Goal: Task Accomplishment & Management: Manage account settings

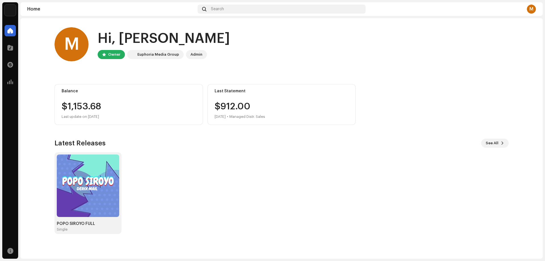
click at [190, 57] on div "Admin" at bounding box center [196, 54] width 12 height 7
click at [196, 55] on div "Admin" at bounding box center [196, 54] width 12 height 7
click at [496, 144] on span "See All" at bounding box center [492, 142] width 13 height 11
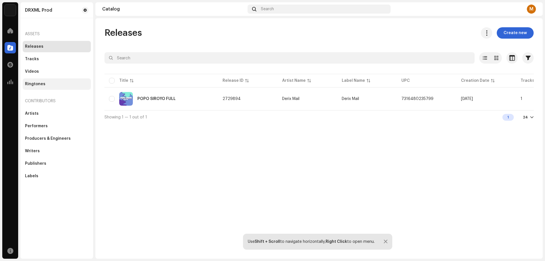
click at [33, 83] on div "Ringtones" at bounding box center [35, 84] width 20 height 5
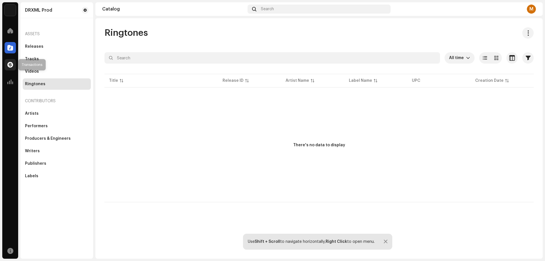
click at [6, 65] on div at bounding box center [10, 64] width 11 height 11
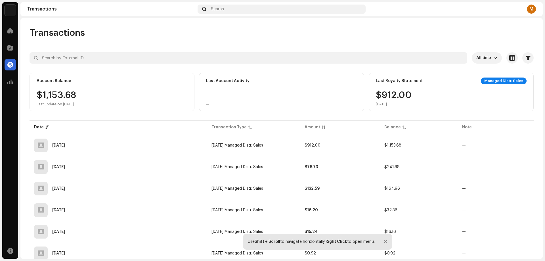
click at [508, 82] on div "Managed Distr. Sales" at bounding box center [504, 80] width 46 height 7
click at [519, 146] on span "button" at bounding box center [521, 145] width 4 height 5
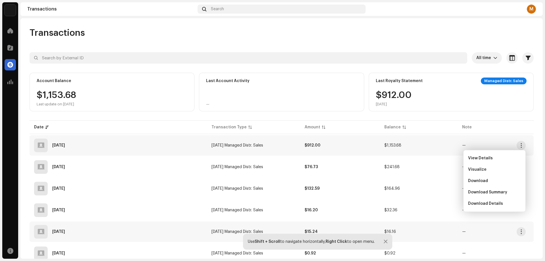
click at [512, 225] on td "—" at bounding box center [496, 231] width 76 height 20
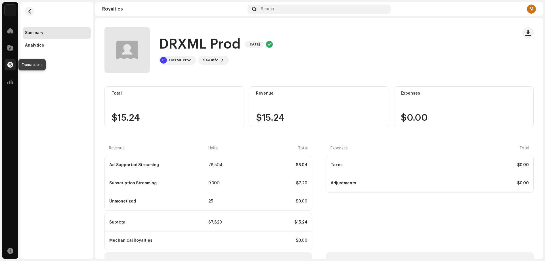
click at [11, 61] on div at bounding box center [10, 64] width 11 height 11
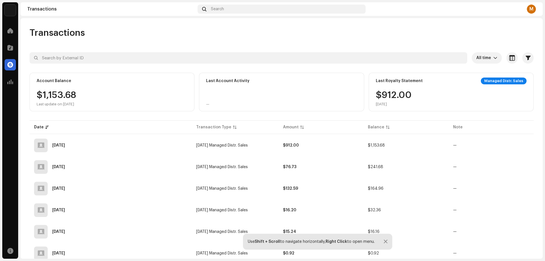
drag, startPoint x: 58, startPoint y: 92, endPoint x: 40, endPoint y: 89, distance: 17.8
click at [40, 89] on div "Account Balance $1,153.68 Last update on Oct 10, 2025" at bounding box center [112, 92] width 165 height 39
click at [10, 249] on span at bounding box center [10, 250] width 6 height 5
click at [531, 7] on div "M" at bounding box center [531, 9] width 9 height 9
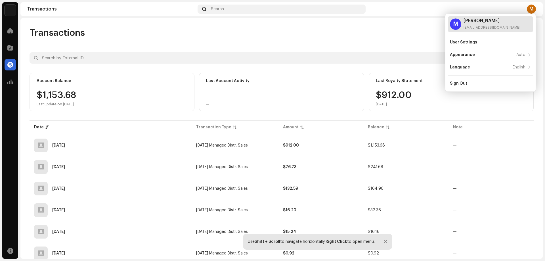
click at [509, 19] on div "[PERSON_NAME]" at bounding box center [491, 20] width 57 height 5
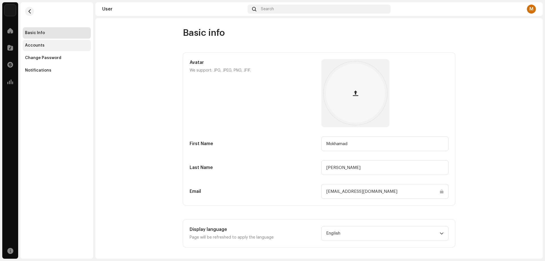
click at [52, 45] on div "Accounts" at bounding box center [57, 45] width 64 height 5
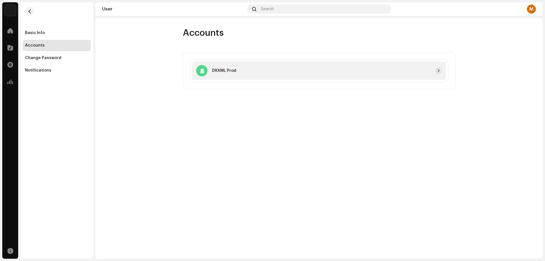
click at [279, 74] on div at bounding box center [339, 70] width 206 height 7
click at [436, 70] on button "button" at bounding box center [438, 70] width 7 height 7
click at [37, 70] on div "Notifications" at bounding box center [38, 70] width 26 height 5
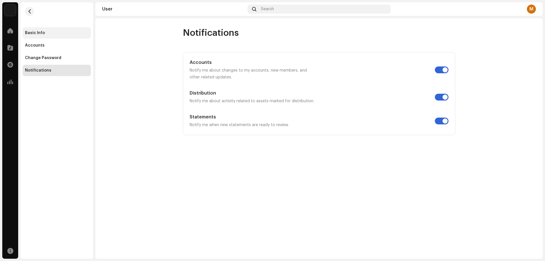
click at [40, 33] on div "Basic Info" at bounding box center [35, 33] width 20 height 5
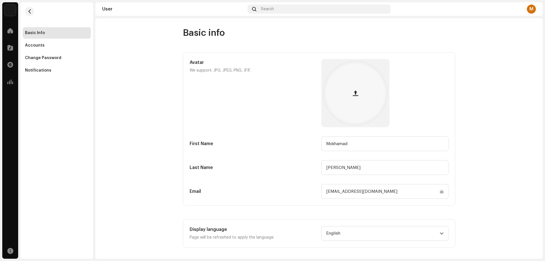
scroll to position [3, 0]
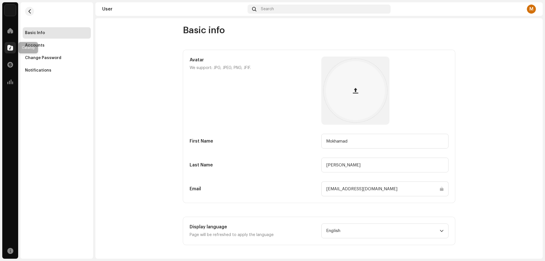
click at [15, 48] on div at bounding box center [10, 47] width 11 height 11
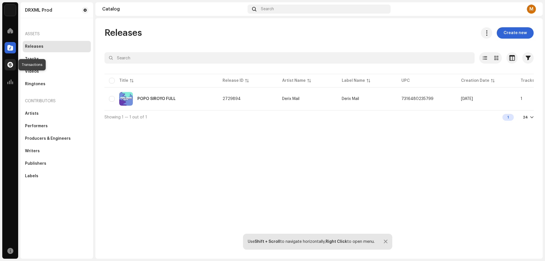
click at [9, 66] on span at bounding box center [10, 64] width 6 height 5
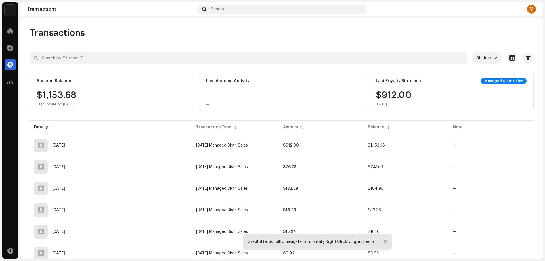
click at [490, 82] on div "Managed Distr. Sales" at bounding box center [504, 80] width 46 height 7
click at [494, 79] on div "Managed Distr. Sales" at bounding box center [504, 80] width 46 height 7
click at [510, 57] on span "button" at bounding box center [512, 58] width 6 height 5
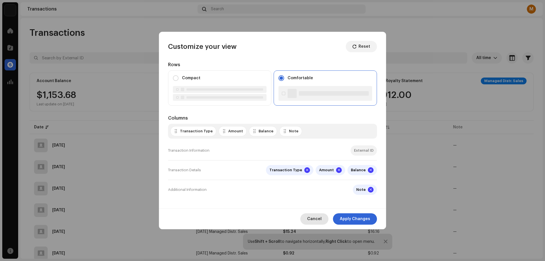
click at [321, 221] on span "Cancel" at bounding box center [314, 218] width 14 height 11
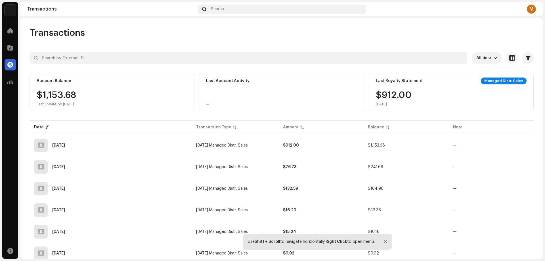
click at [528, 9] on div "M" at bounding box center [531, 9] width 9 height 9
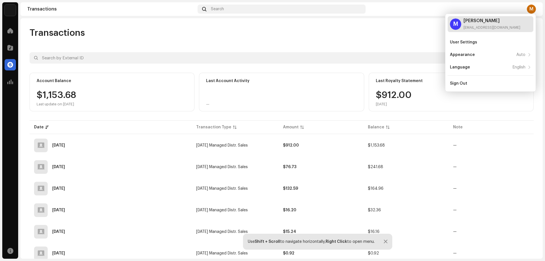
click at [501, 20] on div "[PERSON_NAME]" at bounding box center [491, 20] width 57 height 5
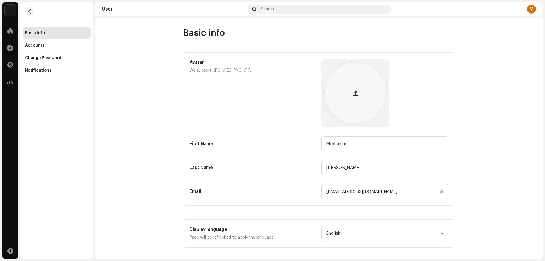
scroll to position [3, 0]
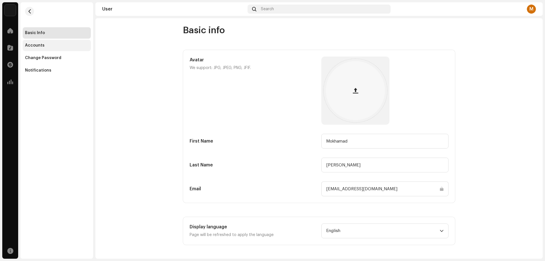
click at [45, 47] on div "Accounts" at bounding box center [57, 45] width 64 height 5
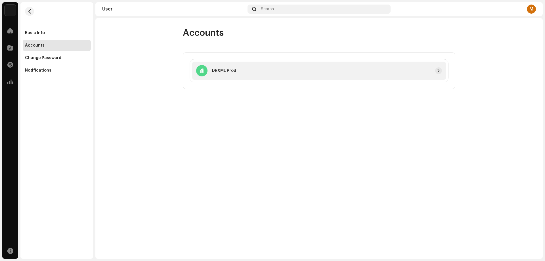
click at [265, 71] on div at bounding box center [339, 70] width 206 height 7
click at [438, 70] on span "button" at bounding box center [438, 70] width 3 height 5
click at [530, 8] on div "M" at bounding box center [531, 9] width 9 height 9
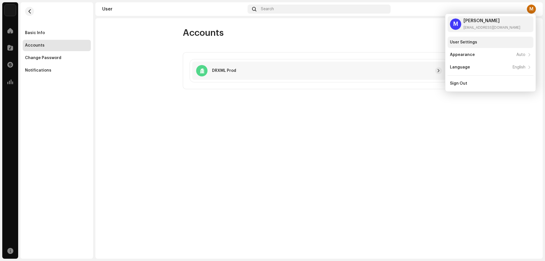
click at [478, 43] on div "User Settings" at bounding box center [490, 42] width 81 height 5
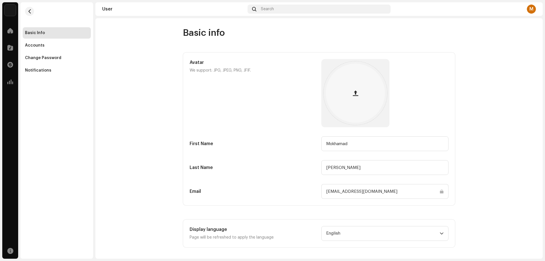
scroll to position [3, 0]
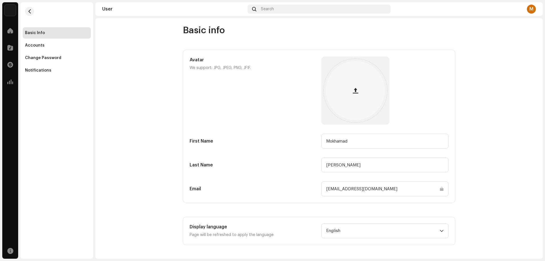
click at [531, 11] on div "M" at bounding box center [531, 9] width 9 height 9
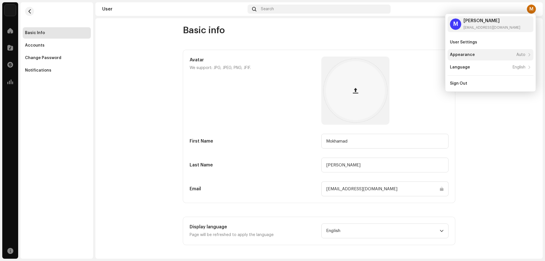
click at [479, 55] on div "Appearance Auto" at bounding box center [487, 55] width 75 height 5
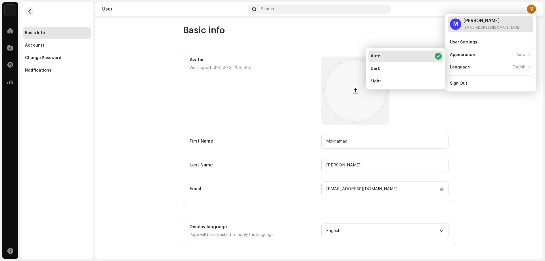
click at [482, 28] on div "[EMAIL_ADDRESS][DOMAIN_NAME]" at bounding box center [491, 27] width 57 height 5
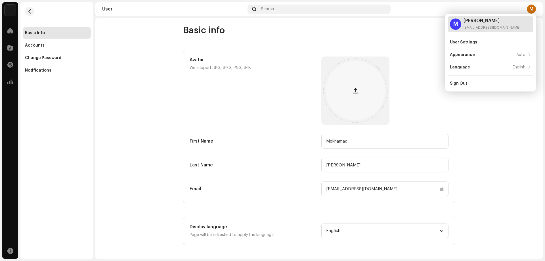
scroll to position [0, 0]
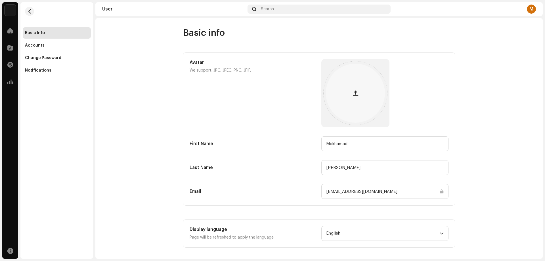
click at [10, 12] on img at bounding box center [10, 10] width 11 height 11
click at [71, 12] on span at bounding box center [70, 13] width 3 height 5
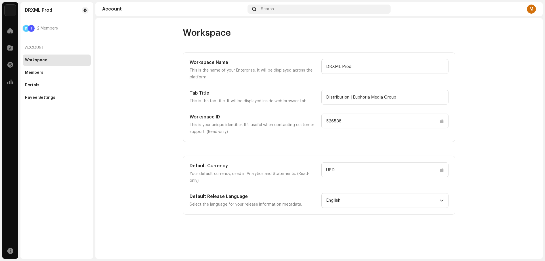
drag, startPoint x: 348, startPoint y: 120, endPoint x: 314, endPoint y: 120, distance: 34.6
click at [314, 120] on div "Workspace ID This is your unique identifier. It’s useful when contacting custom…" at bounding box center [319, 125] width 259 height 22
click at [476, 121] on account-workspace "Workspace Workspace Name This is the name of your Enterprise. It will be displa…" at bounding box center [318, 120] width 447 height 187
click at [37, 74] on div "Members" at bounding box center [34, 72] width 18 height 5
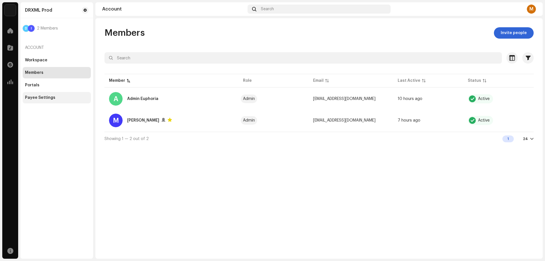
click at [42, 97] on div "Payee Settings" at bounding box center [40, 97] width 30 height 5
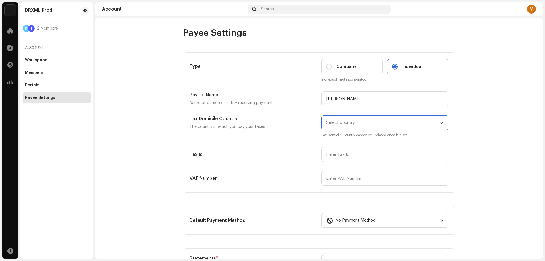
click at [347, 123] on span "Select country" at bounding box center [340, 122] width 29 height 4
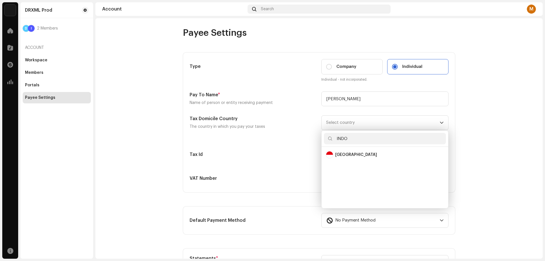
type input "INDO"
click at [358, 159] on li "Indonesia" at bounding box center [385, 154] width 122 height 11
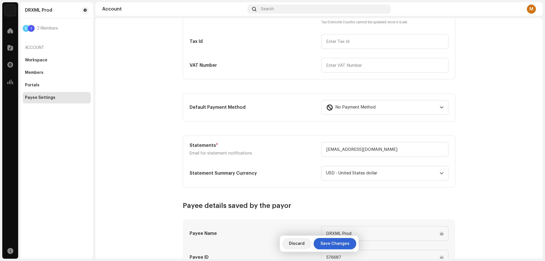
scroll to position [114, 0]
click at [409, 108] on div "No Payment Method" at bounding box center [381, 107] width 111 height 14
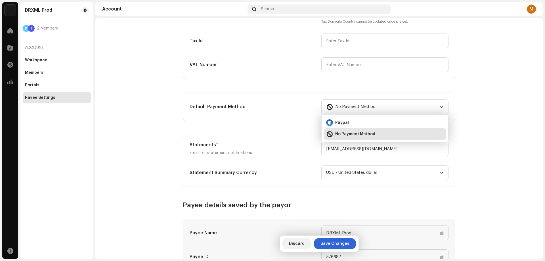
click at [508, 120] on account-payee-settings "Payee Settings Type Company Individual Individual - not incorporated. Pay To Na…" at bounding box center [318, 128] width 447 height 429
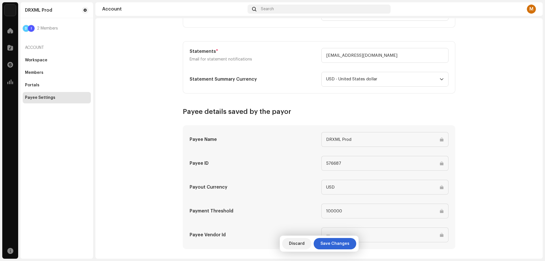
scroll to position [211, 0]
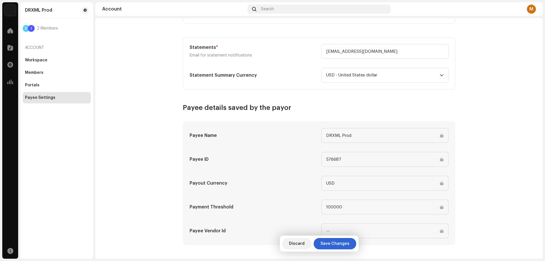
drag, startPoint x: 365, startPoint y: 160, endPoint x: 314, endPoint y: 160, distance: 50.8
click at [314, 160] on div "Payee ID 576687" at bounding box center [319, 159] width 259 height 15
click at [472, 175] on account-payee-settings "Payee Settings Type Company Individual Individual - not incorporated. Pay To Na…" at bounding box center [318, 30] width 447 height 429
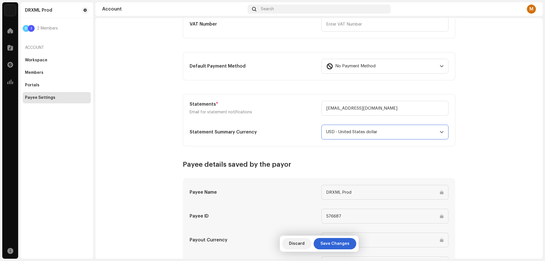
click at [393, 134] on span "USD - United States dollar" at bounding box center [383, 132] width 114 height 14
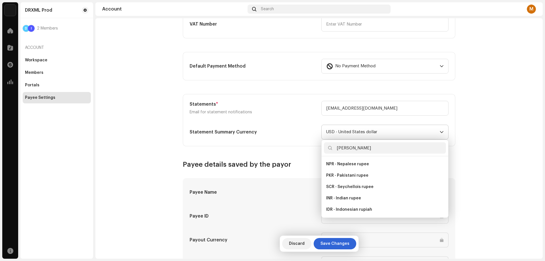
scroll to position [0, 0]
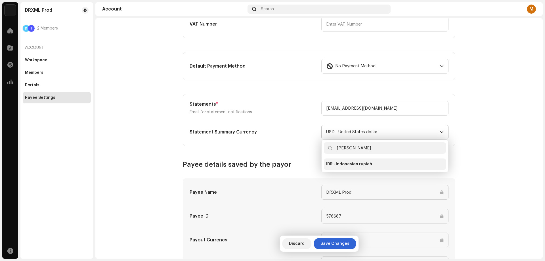
type input "RUPI"
click at [366, 164] on span "IDR - Indonesian rupiah" at bounding box center [349, 164] width 46 height 6
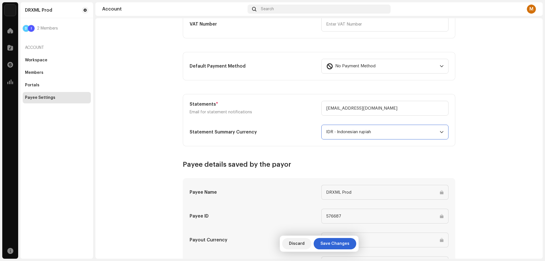
click at [494, 154] on account-payee-settings "Payee Settings Type Company Individual Individual - not incorporated. Pay To Na…" at bounding box center [318, 87] width 447 height 429
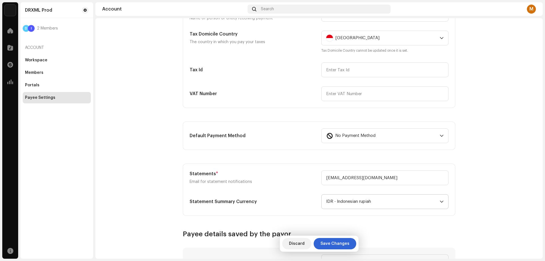
scroll to position [97, 0]
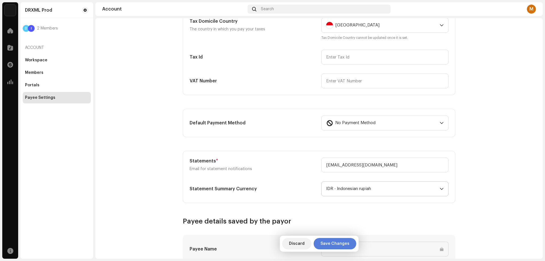
click at [339, 242] on span "Save Changes" at bounding box center [334, 243] width 29 height 11
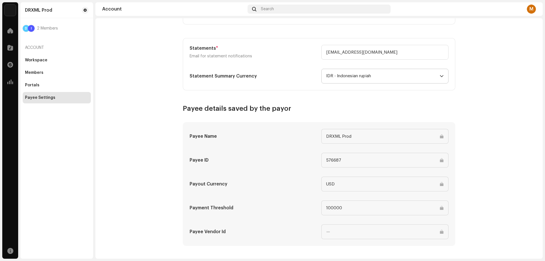
scroll to position [211, 0]
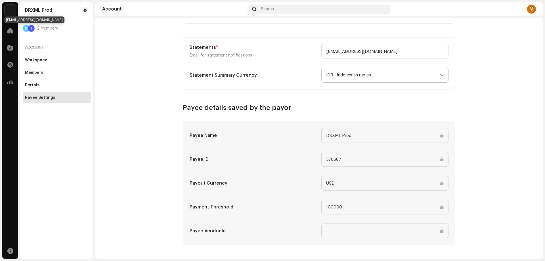
click at [29, 28] on div "I" at bounding box center [31, 28] width 7 height 7
click at [45, 30] on span "2 Members" at bounding box center [47, 28] width 21 height 5
click at [37, 83] on div "Portals" at bounding box center [32, 85] width 14 height 5
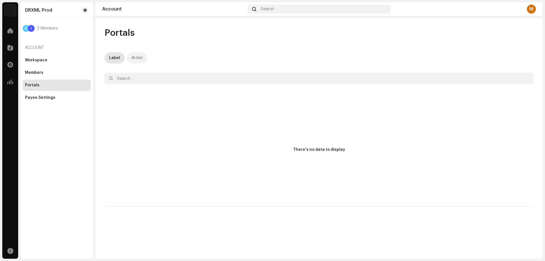
click at [137, 60] on div "Artist" at bounding box center [136, 57] width 11 height 11
click at [44, 73] on div "Members" at bounding box center [57, 72] width 64 height 5
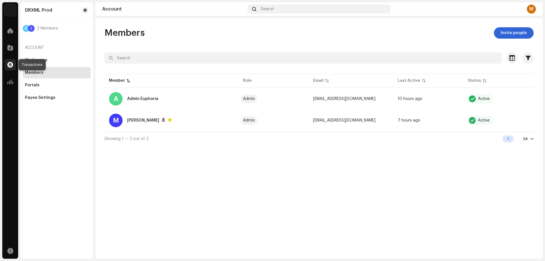
click at [12, 62] on span at bounding box center [10, 64] width 6 height 5
